Goal: Task Accomplishment & Management: Manage account settings

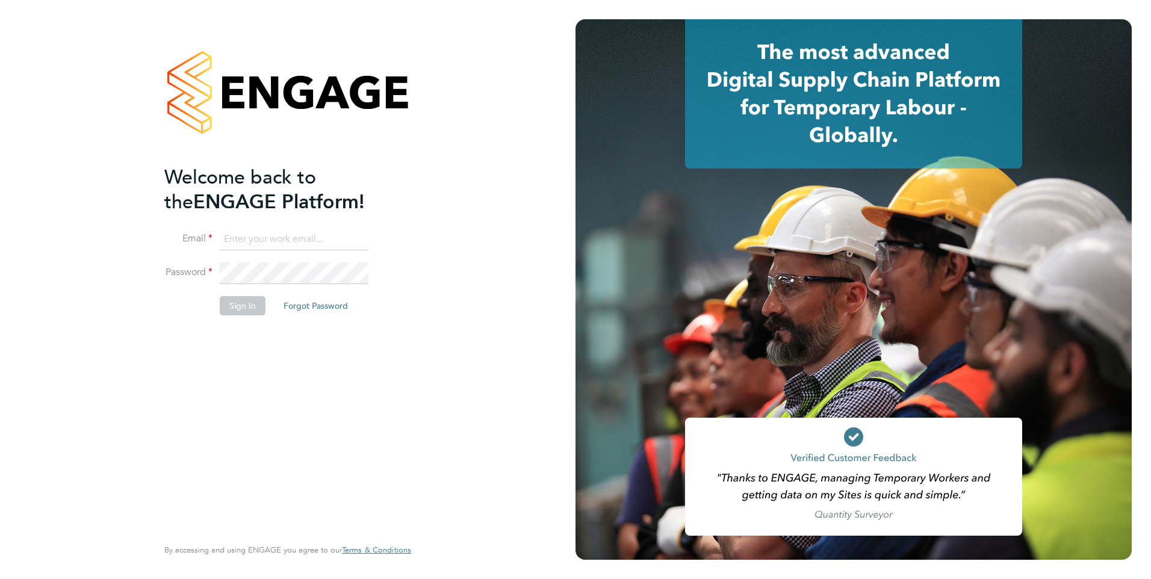
type input "[PERSON_NAME][EMAIL_ADDRESS][DOMAIN_NAME]"
click at [252, 304] on button "Sign In" at bounding box center [243, 305] width 46 height 19
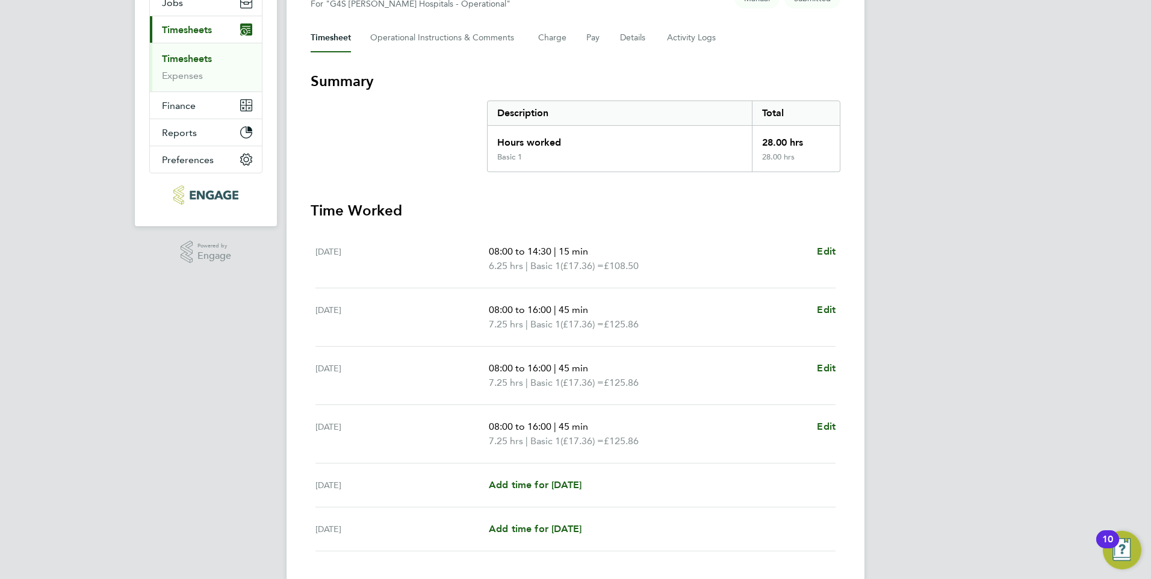
scroll to position [232, 0]
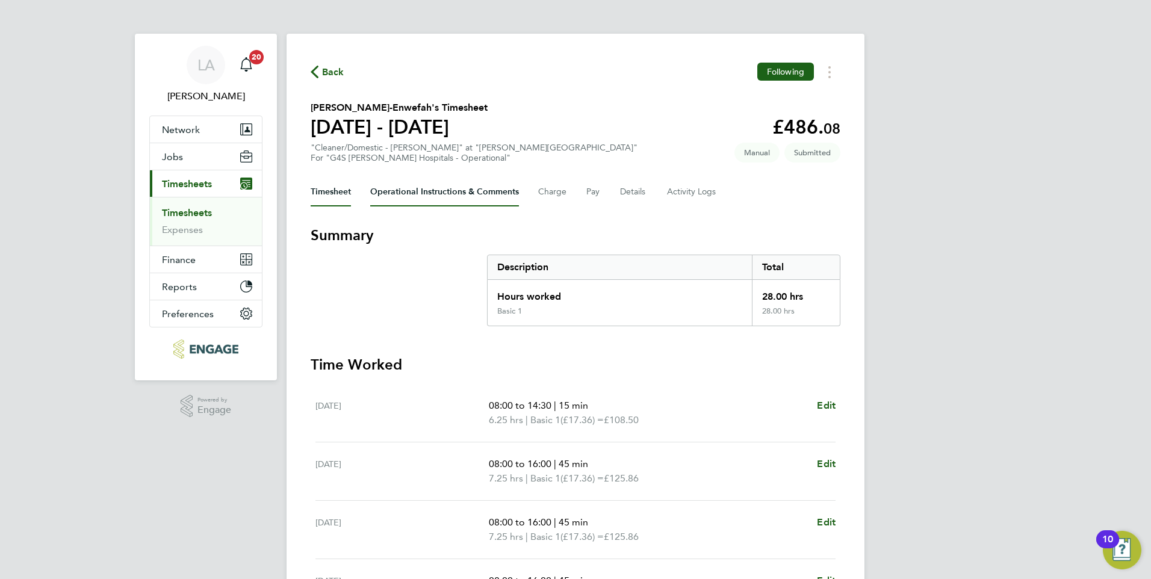
click at [470, 178] on Comments-tab "Operational Instructions & Comments" at bounding box center [444, 192] width 149 height 29
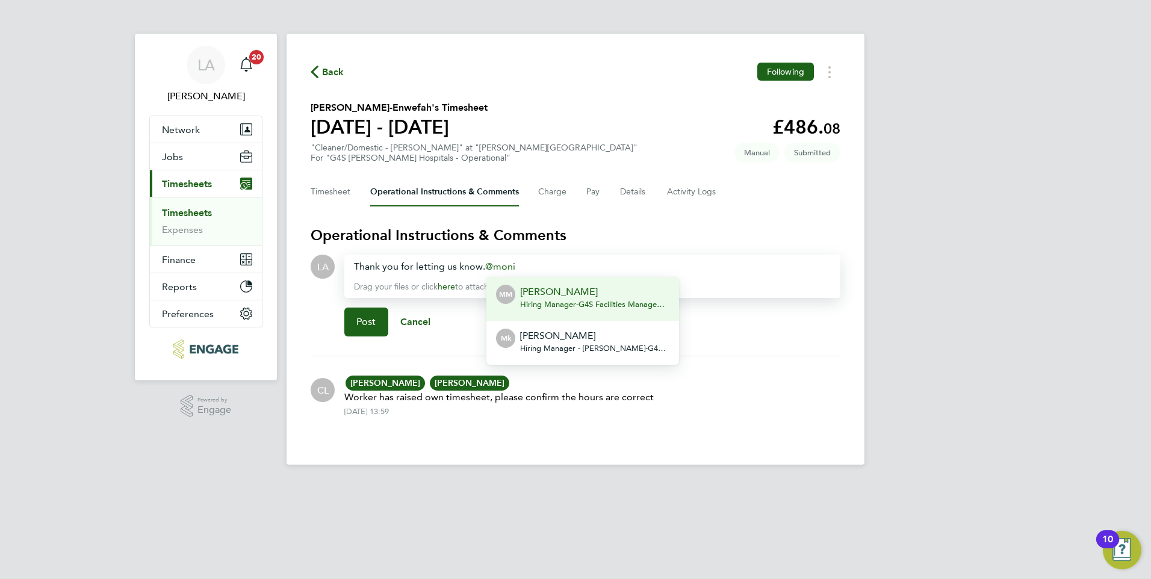
drag, startPoint x: 573, startPoint y: 338, endPoint x: 578, endPoint y: 335, distance: 6.2
click at [573, 338] on p "[PERSON_NAME]" at bounding box center [594, 336] width 149 height 14
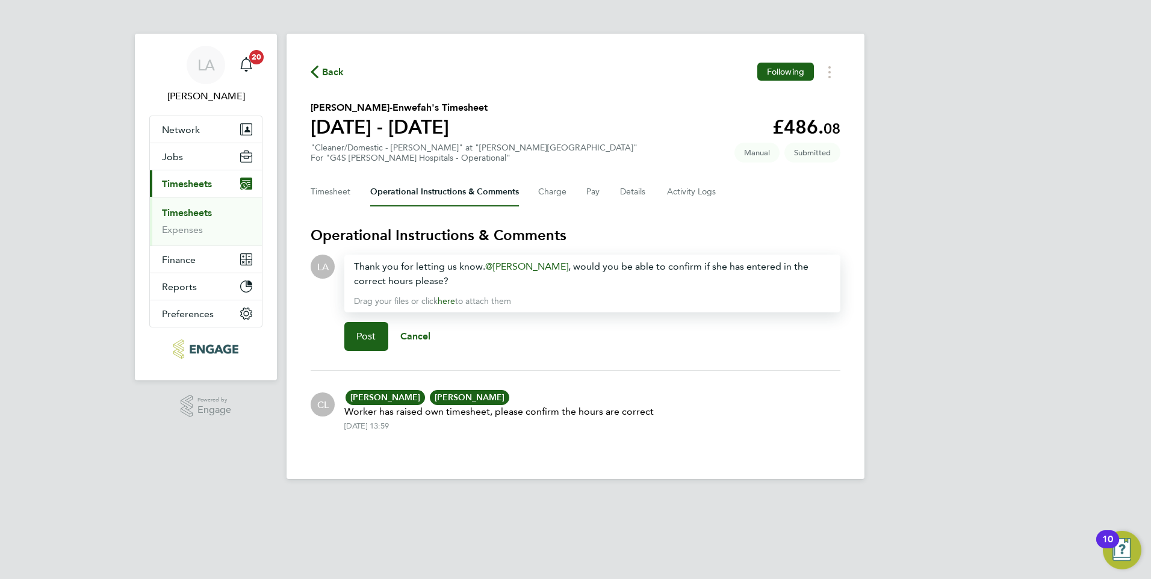
drag, startPoint x: 790, startPoint y: 267, endPoint x: 803, endPoint y: 267, distance: 13.3
click at [789, 267] on div "Thank you for letting us know. Monika krawczyk ​, would you be able to confirm …" at bounding box center [592, 273] width 477 height 29
click at [486, 268] on div "Thank you for letting us know. Monika krawczyk ​, would you be able to confirm …" at bounding box center [592, 273] width 477 height 29
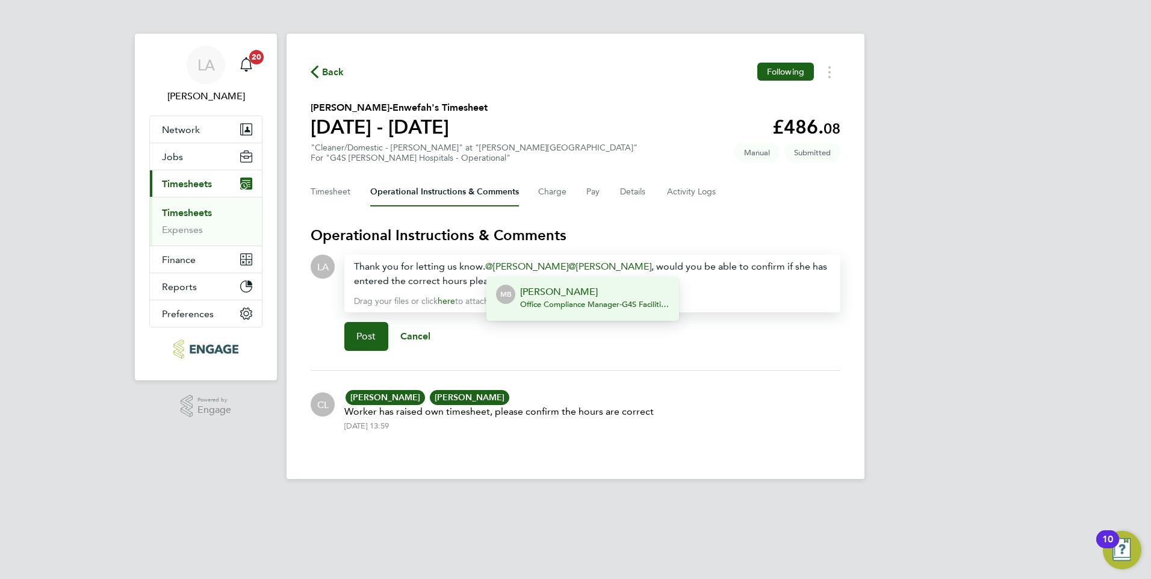
click at [651, 297] on p "Michelle Bartlett" at bounding box center [594, 292] width 149 height 14
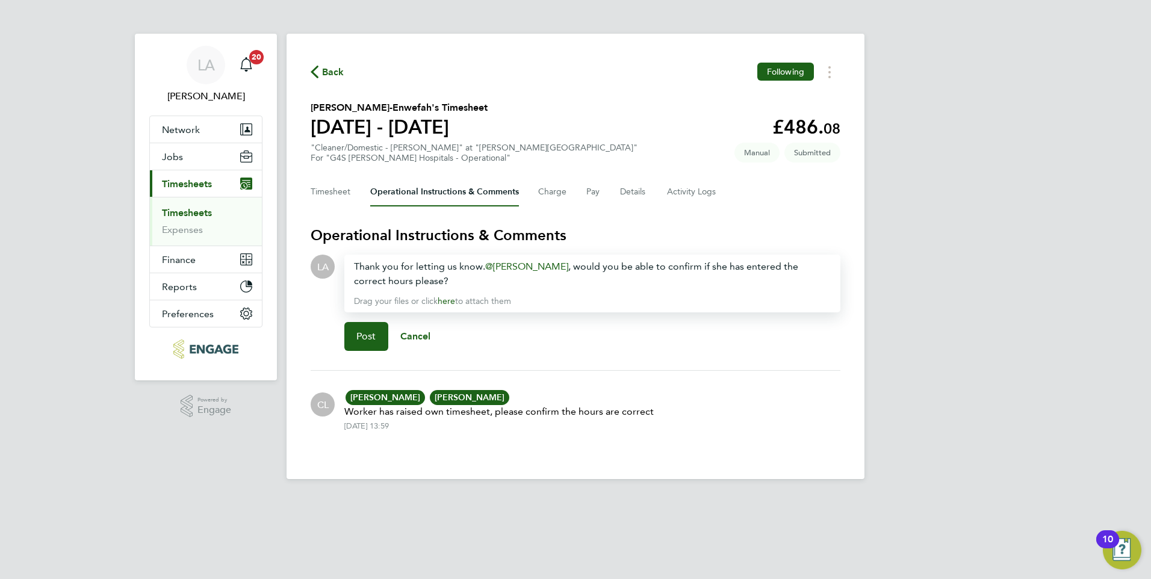
click at [472, 277] on div "Thank you for letting us know. Monika krawczyk ​, would you be able to confirm …" at bounding box center [592, 273] width 477 height 29
click at [362, 346] on button "Post" at bounding box center [366, 336] width 44 height 29
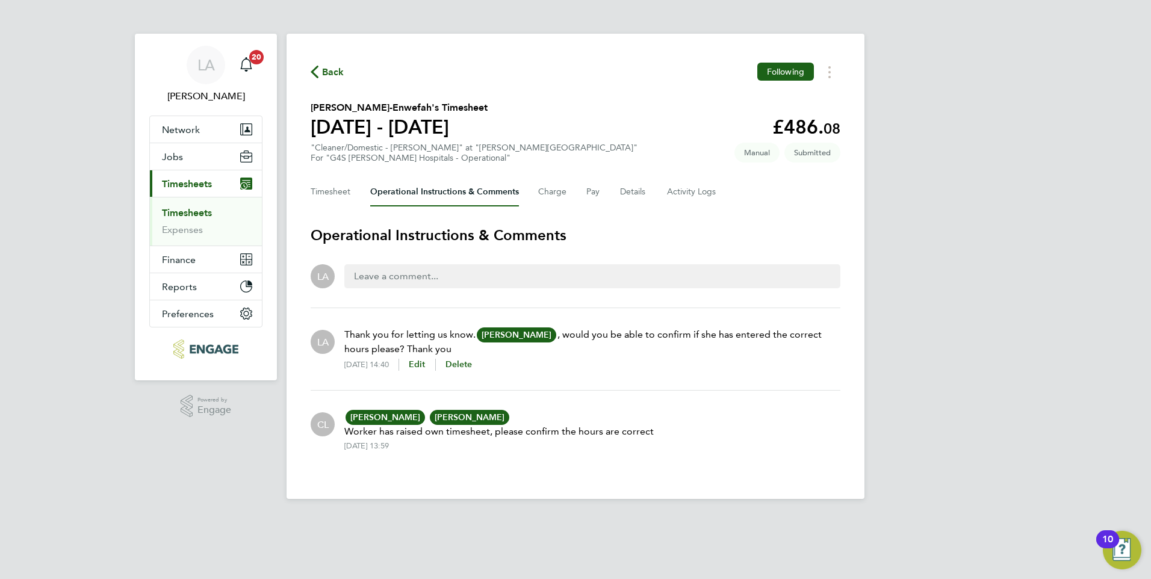
click at [1108, 309] on div "LA Leah Adams Notifications 20 Applications: Network Team Members Businesses Si…" at bounding box center [575, 259] width 1151 height 518
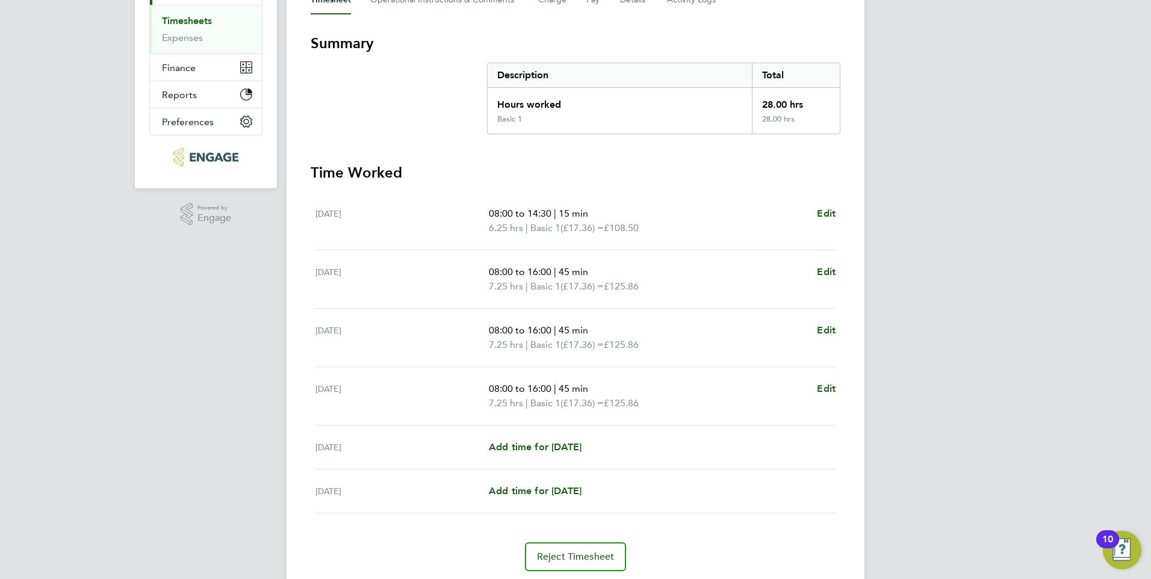
scroll to position [52, 0]
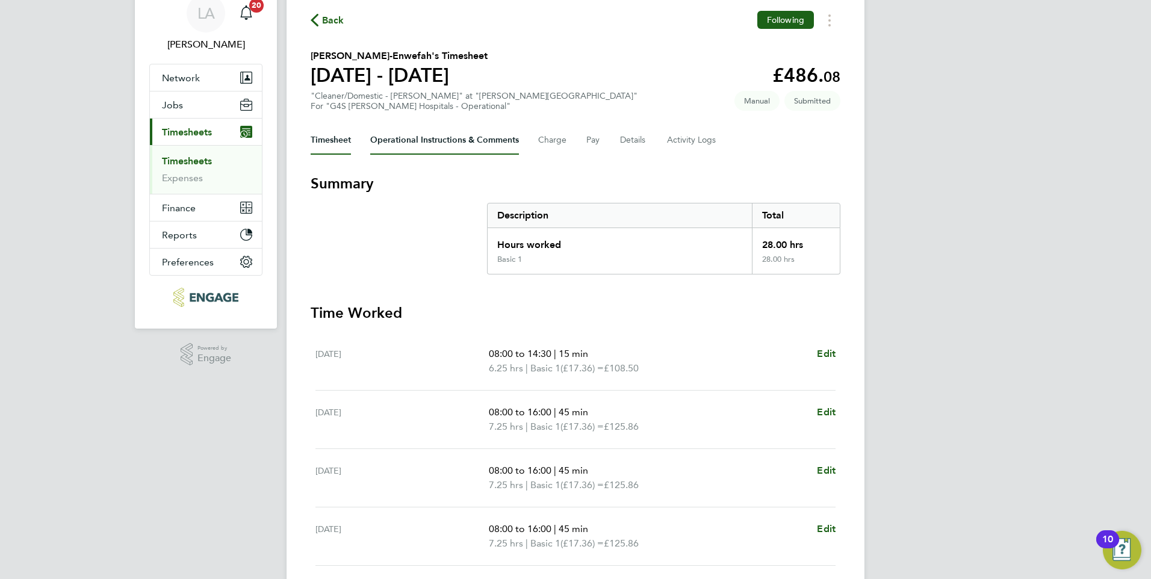
drag, startPoint x: 434, startPoint y: 147, endPoint x: 472, endPoint y: 202, distance: 66.1
click at [434, 147] on Comments-tab "Operational Instructions & Comments" at bounding box center [444, 140] width 149 height 29
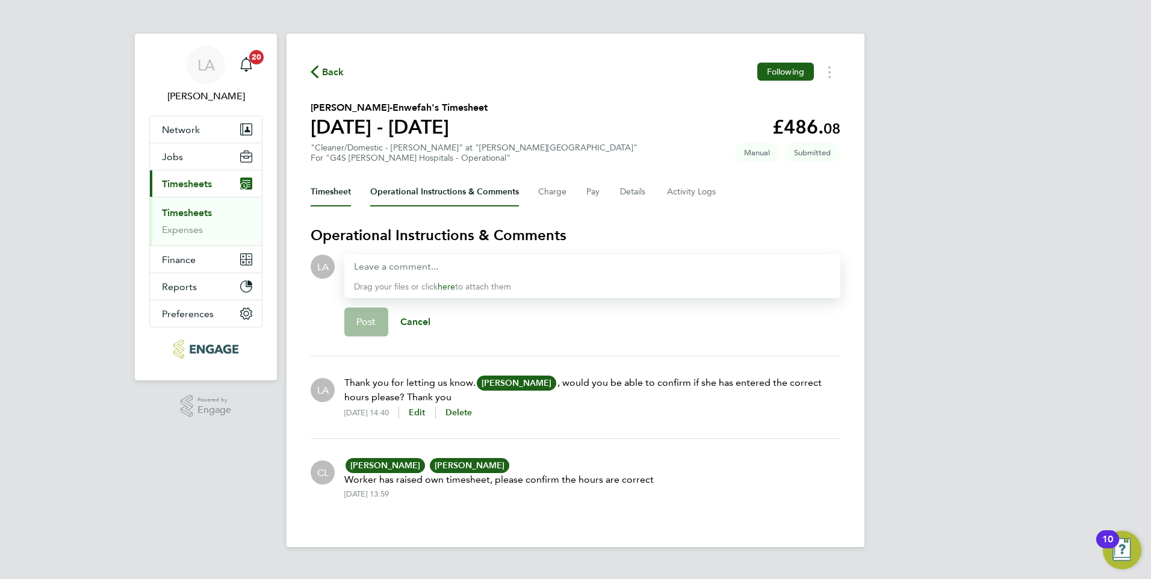
click at [337, 192] on button "Timesheet" at bounding box center [331, 192] width 40 height 29
click at [338, 75] on span "Back" at bounding box center [333, 72] width 22 height 14
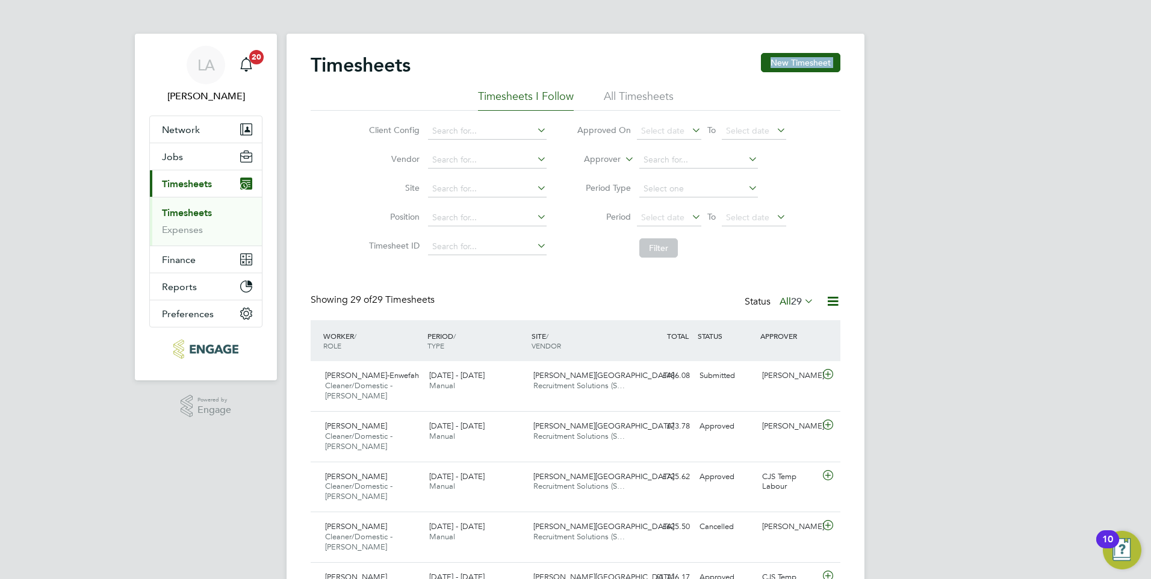
click at [619, 93] on li "All Timesheets" at bounding box center [639, 100] width 70 height 22
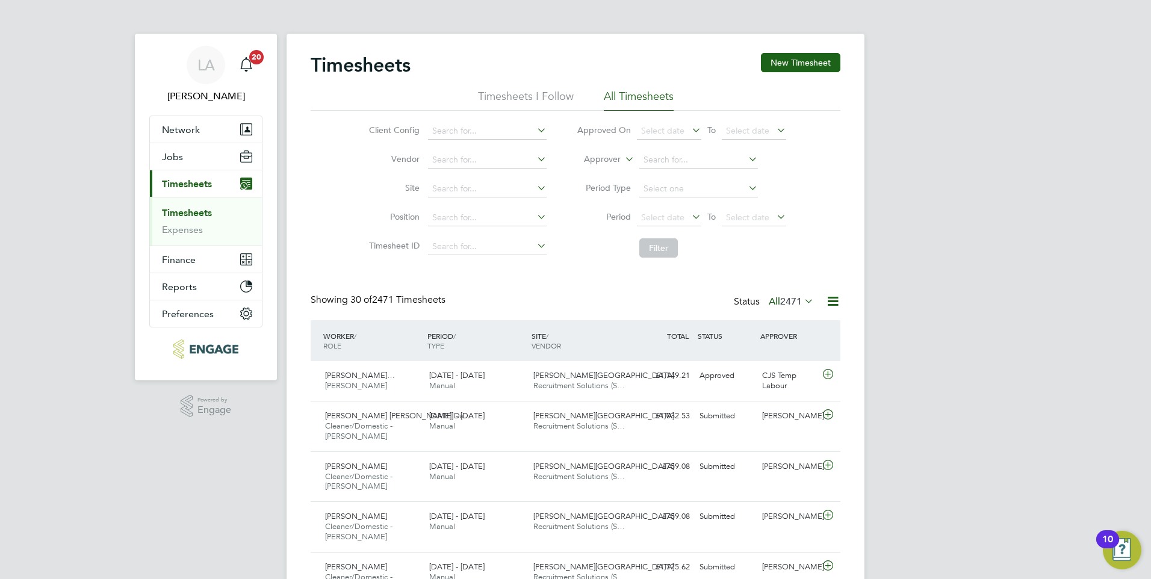
click at [748, 301] on div "Status All 2471" at bounding box center [775, 302] width 82 height 17
click at [770, 301] on label "All 2471" at bounding box center [790, 301] width 45 height 12
click at [772, 359] on li "Submitted" at bounding box center [774, 356] width 55 height 17
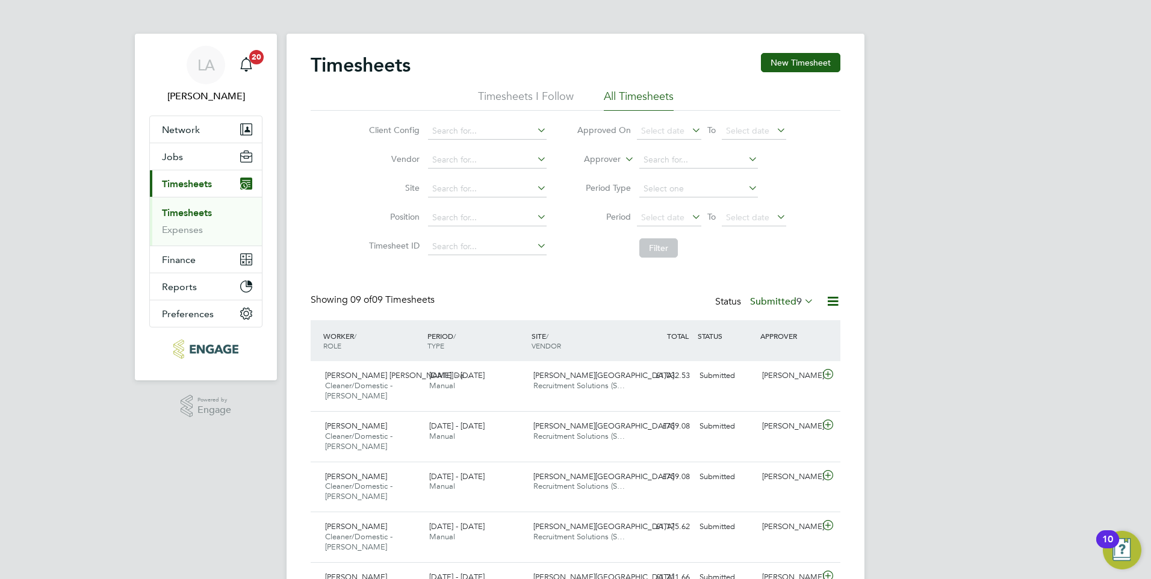
click at [774, 299] on label "Submitted 9" at bounding box center [782, 301] width 64 height 12
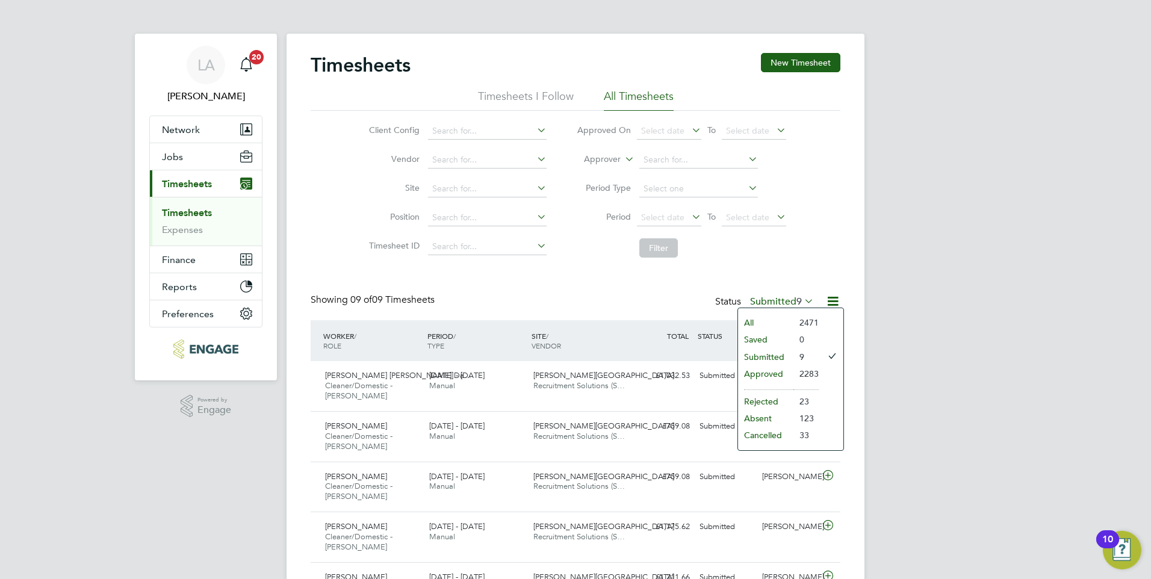
click at [766, 371] on li "Approved" at bounding box center [765, 373] width 55 height 17
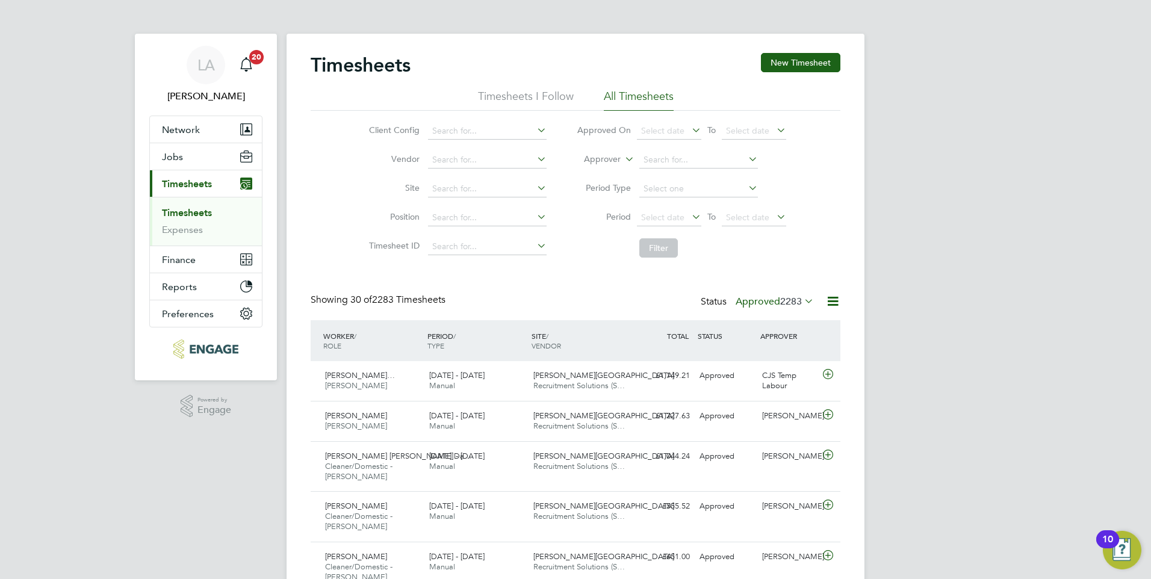
click at [754, 304] on label "Approved 2283" at bounding box center [774, 301] width 78 height 12
click at [759, 371] on li "Approved" at bounding box center [758, 373] width 55 height 17
click at [761, 303] on label "Approved 2283" at bounding box center [774, 301] width 78 height 12
click at [750, 351] on li "Submitted" at bounding box center [758, 356] width 55 height 17
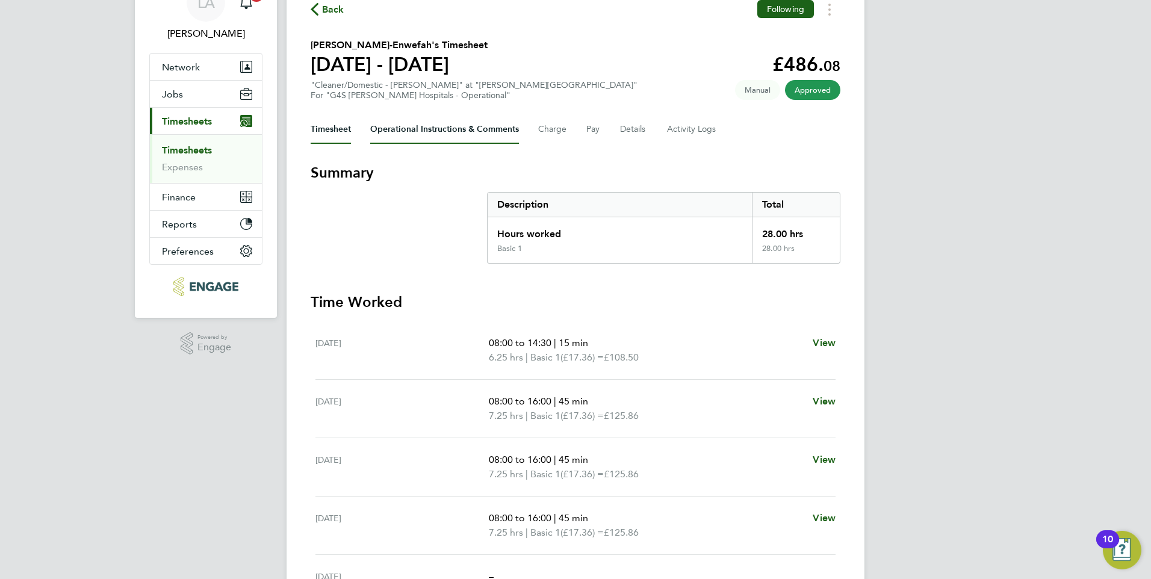
scroll to position [60, 0]
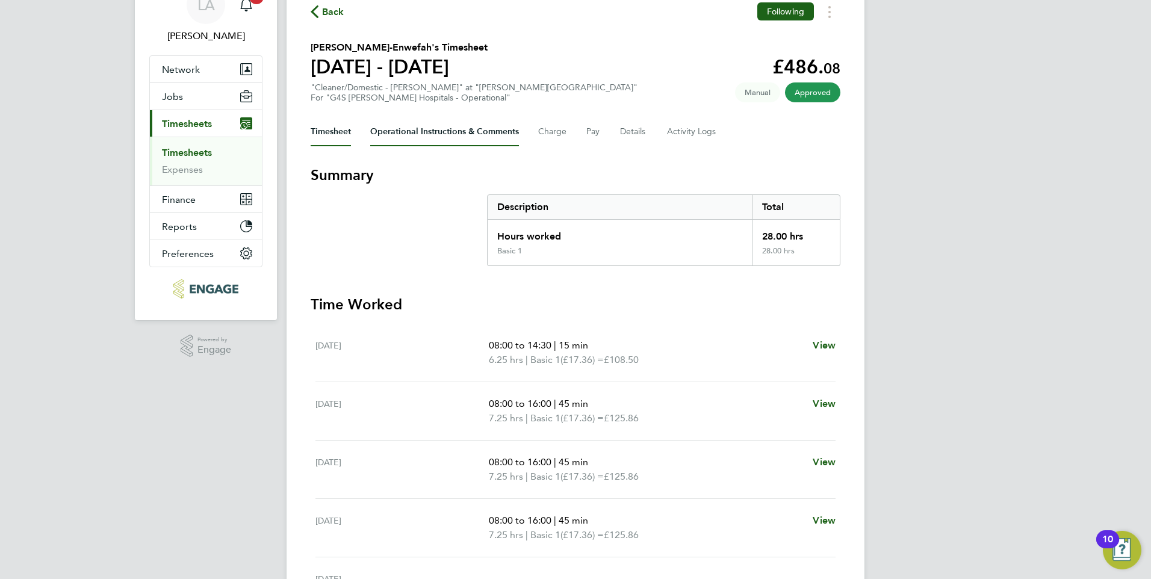
click at [437, 129] on Comments-tab "Operational Instructions & Comments" at bounding box center [444, 131] width 149 height 29
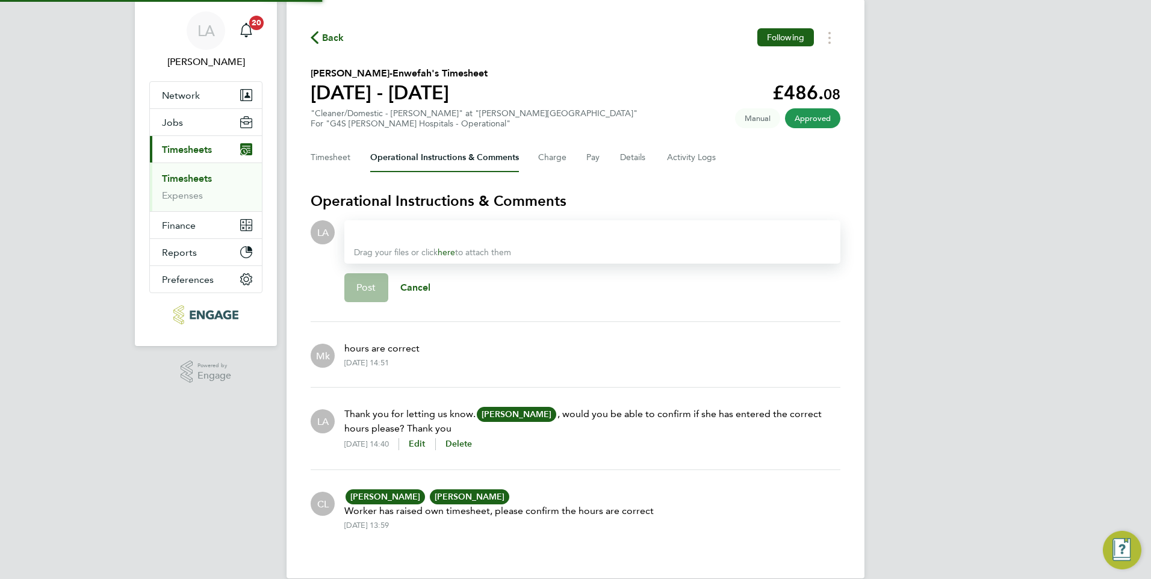
scroll to position [53, 0]
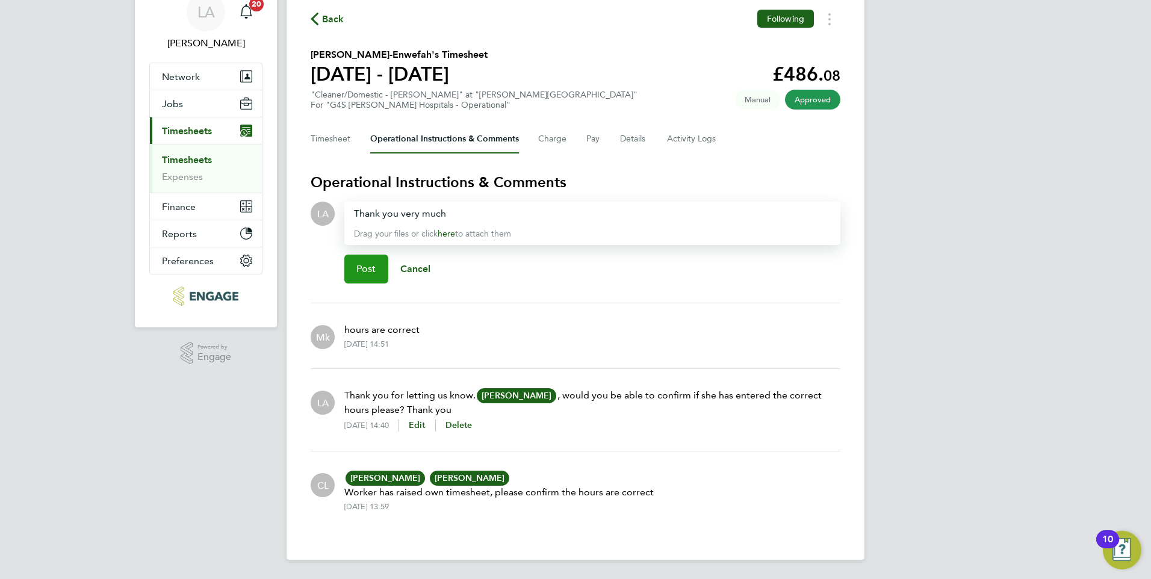
click at [381, 270] on button "Post" at bounding box center [366, 269] width 44 height 29
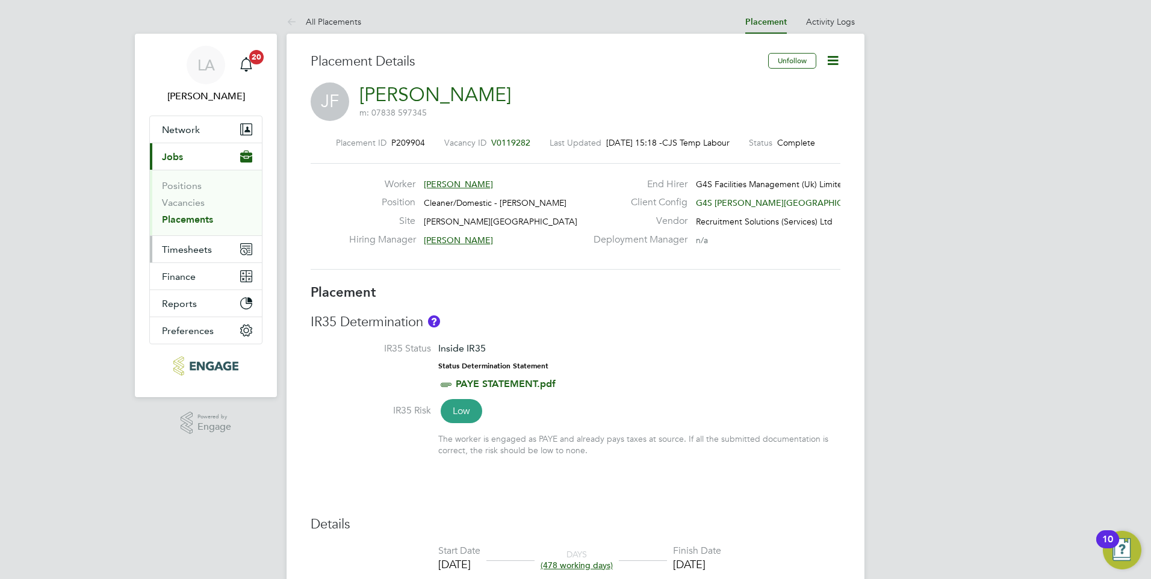
drag, startPoint x: 194, startPoint y: 247, endPoint x: 203, endPoint y: 248, distance: 9.0
click at [194, 247] on span "Timesheets" at bounding box center [187, 249] width 50 height 11
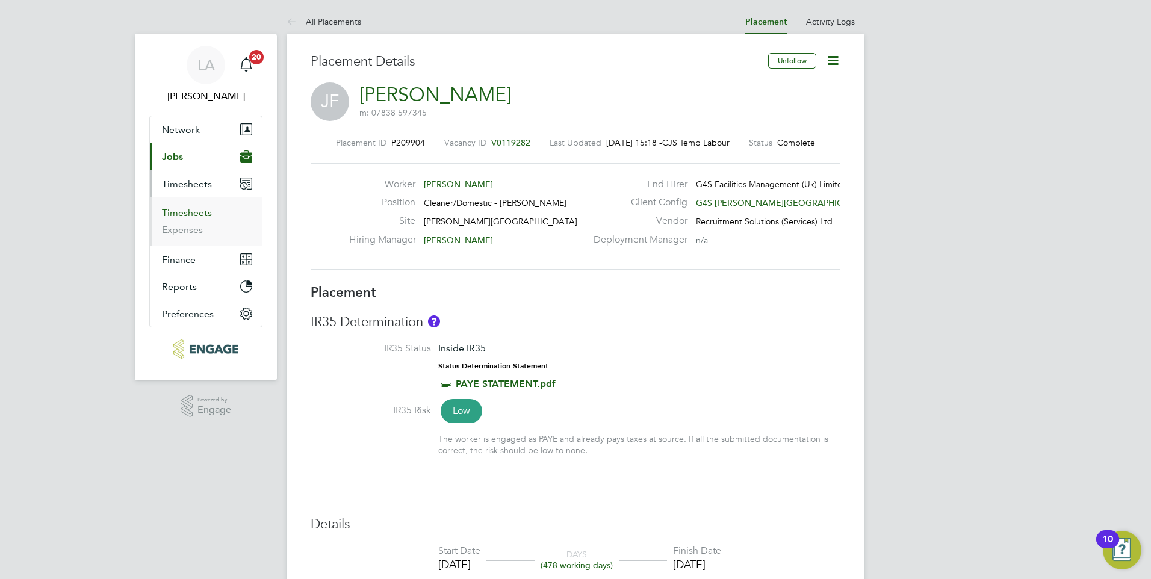
click at [183, 214] on link "Timesheets" at bounding box center [187, 212] width 50 height 11
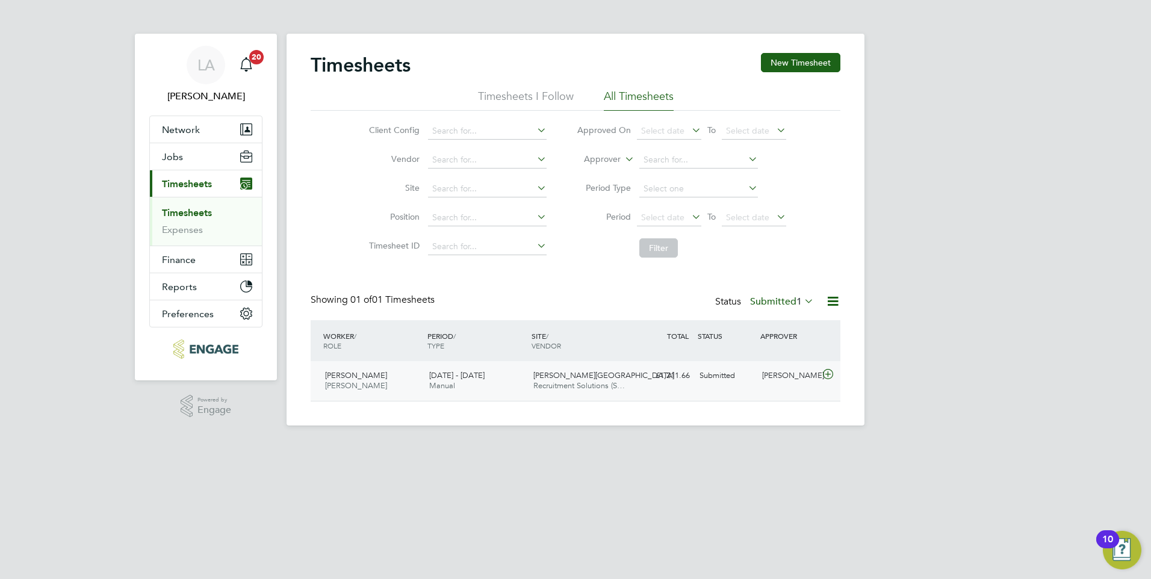
click at [702, 388] on div "Nathanael Osborne Porter - Churchill 25 - 31 Aug 2025 25 - 31 Aug 2025 Manual C…" at bounding box center [576, 381] width 530 height 40
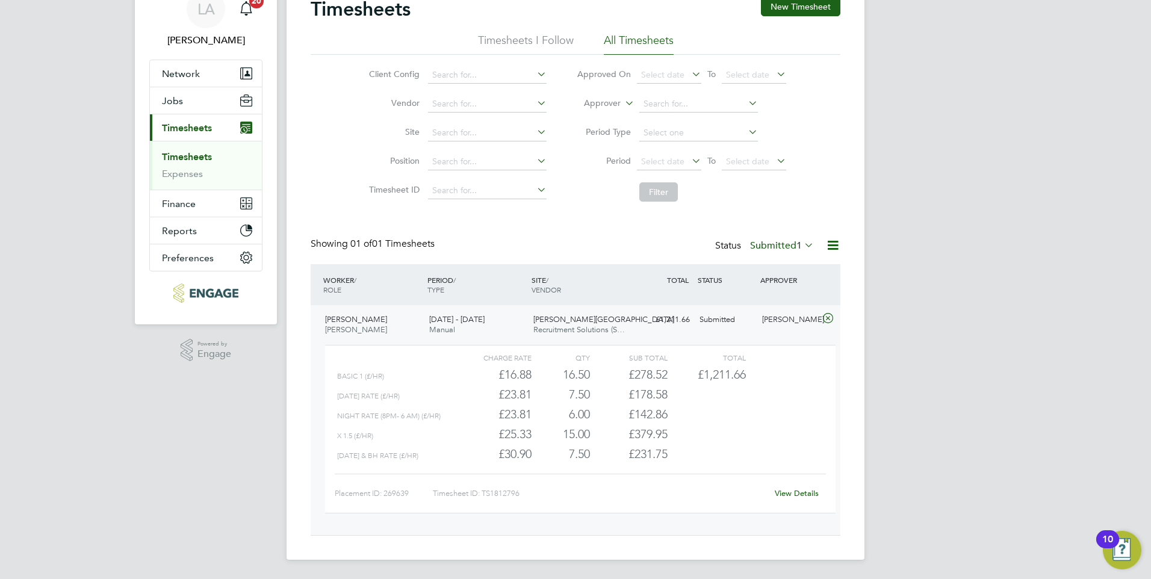
click at [786, 247] on label "Submitted 1" at bounding box center [782, 245] width 64 height 12
click at [774, 302] on li "Submitted" at bounding box center [765, 300] width 55 height 17
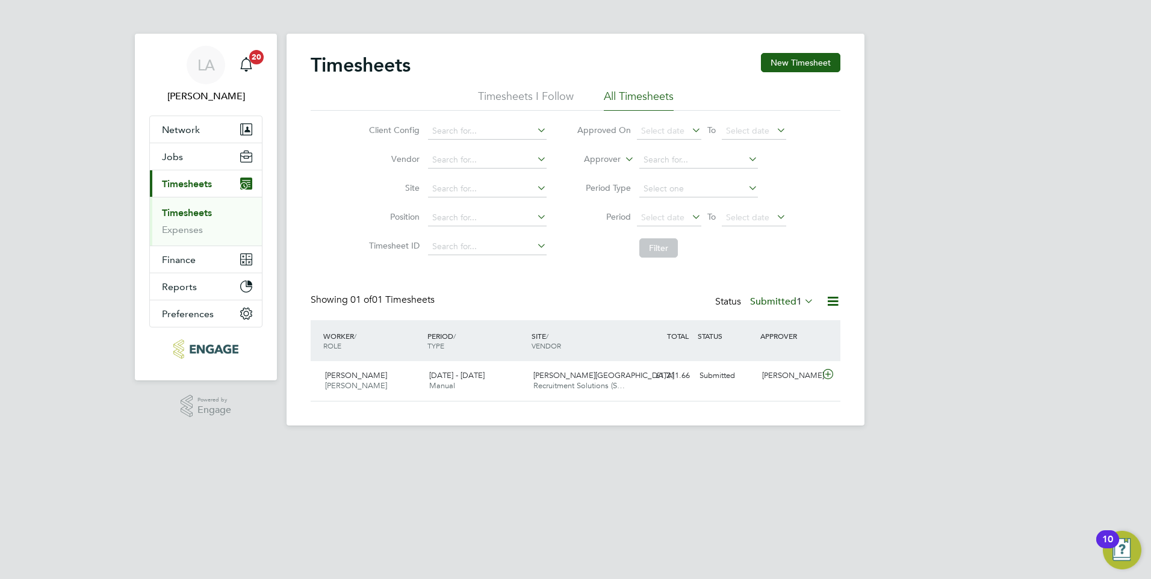
click at [773, 304] on label "Submitted 1" at bounding box center [782, 301] width 64 height 12
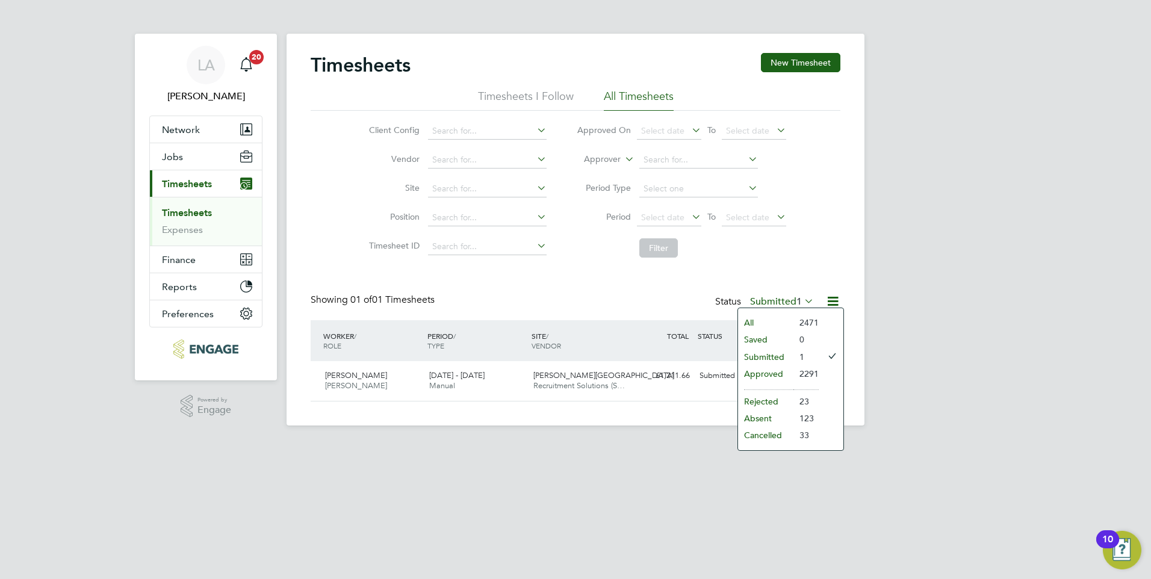
click at [778, 368] on li "Approved" at bounding box center [765, 373] width 55 height 17
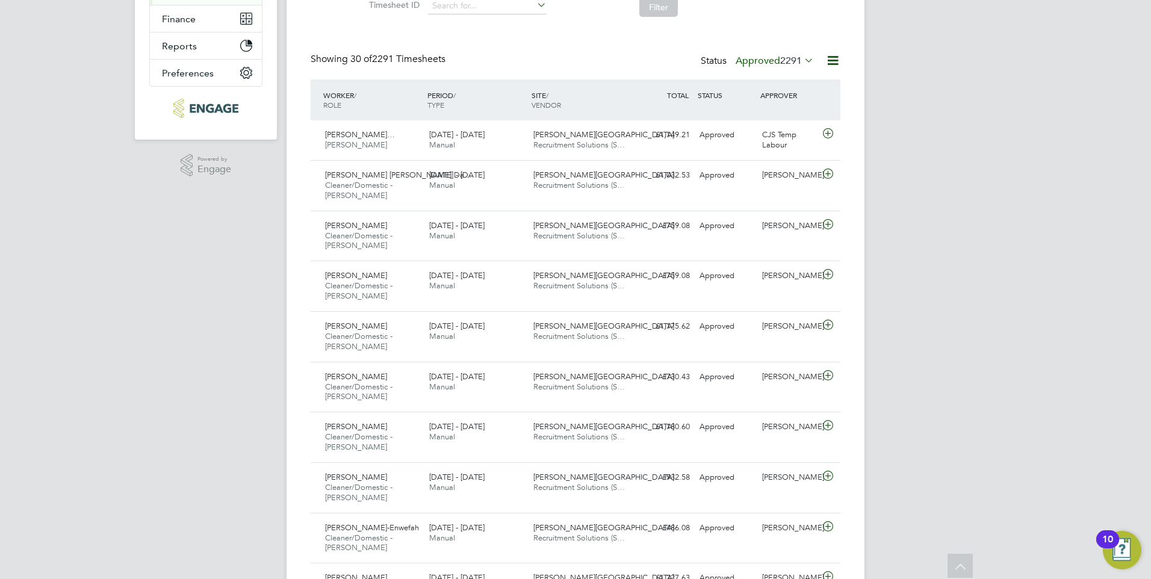
click at [741, 61] on label "Approved 2291" at bounding box center [774, 61] width 78 height 12
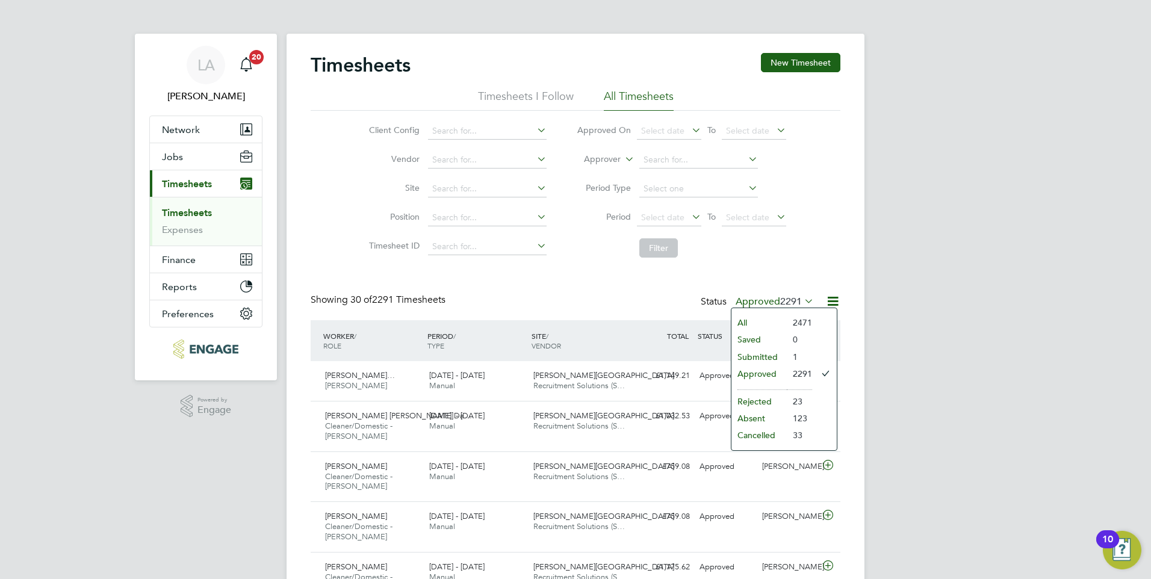
click at [830, 304] on icon at bounding box center [832, 301] width 15 height 15
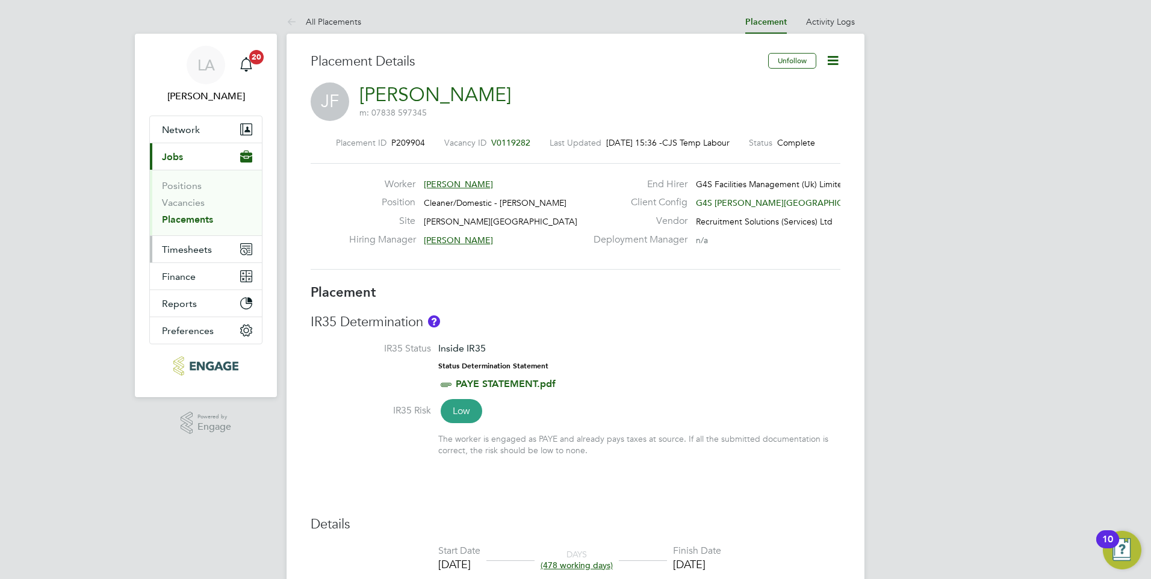
click at [165, 252] on span "Timesheets" at bounding box center [187, 249] width 50 height 11
click at [201, 251] on span "Timesheets" at bounding box center [187, 249] width 50 height 11
click at [190, 252] on span "Timesheets" at bounding box center [187, 249] width 50 height 11
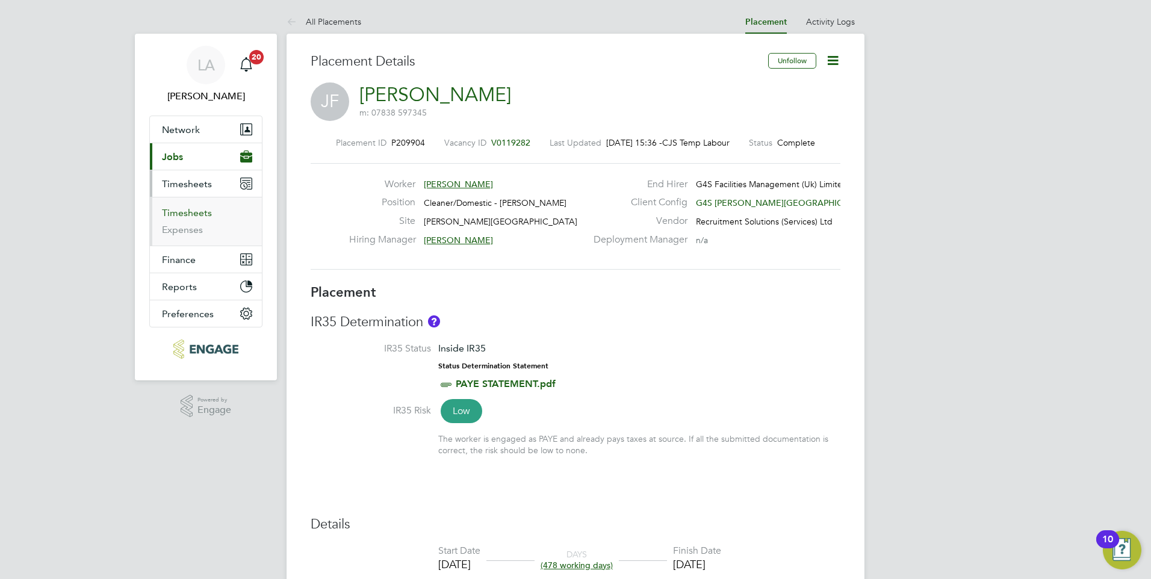
click at [193, 211] on link "Timesheets" at bounding box center [187, 212] width 50 height 11
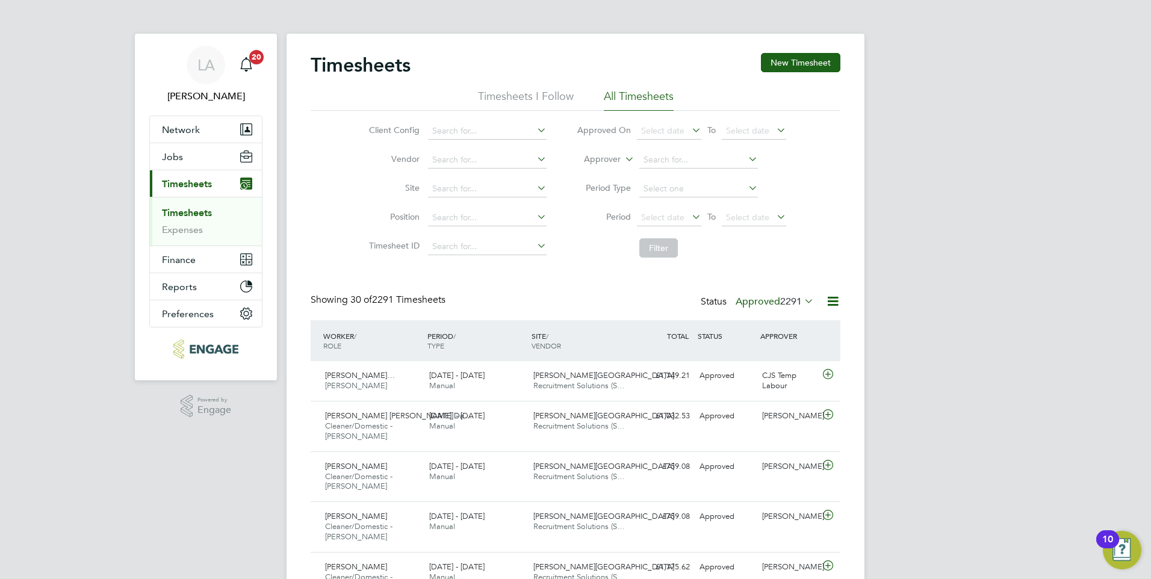
click at [758, 302] on label "Approved 2291" at bounding box center [774, 301] width 78 height 12
click at [753, 350] on li "Submitted" at bounding box center [758, 356] width 55 height 17
